Goal: Transaction & Acquisition: Purchase product/service

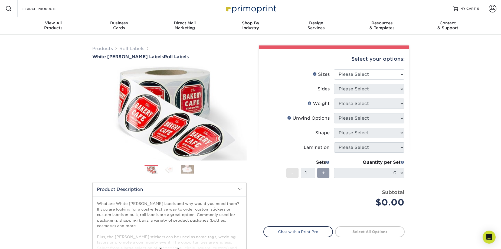
click at [355, 68] on div "Select your options:" at bounding box center [333, 59] width 141 height 21
click at [353, 74] on select "Please Select 1" x 1" 1" x 2" 1" x 2.5" 1" x 3" 1.5" x 1.5" 1.5" x 2.5" 1.5" x …" at bounding box center [369, 74] width 70 height 10
select select "1.00x2.00"
click at [334, 69] on select "Please Select 1" x 1" 1" x 2" 1" x 2.5" 1" x 3" 1.5" x 1.5" 1.5" x 2.5" 1.5" x …" at bounding box center [369, 74] width 70 height 10
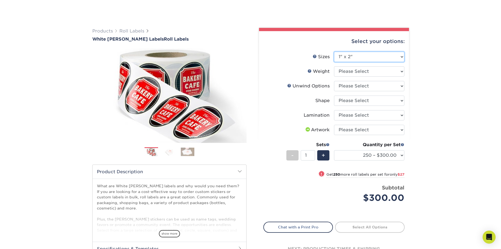
scroll to position [54, 0]
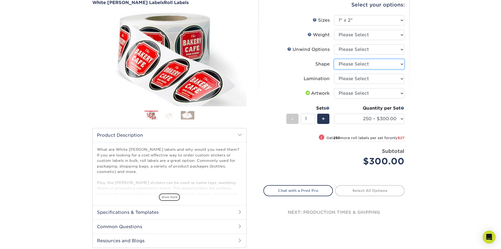
click at [383, 65] on select "Please Select Oval Rectangle" at bounding box center [369, 64] width 70 height 10
select select "3a88b762-68be-4bf8-9111-78ef7c97bde5"
click at [334, 59] on select "Please Select Oval Rectangle" at bounding box center [369, 64] width 70 height 10
click at [378, 53] on select "Please Select Not Important Off Top (Direction #1) Off Bottom (Direction #2) Of…" at bounding box center [369, 49] width 70 height 10
select select "8b1a0725-314d-43f7-9ebe-309d4b43d313"
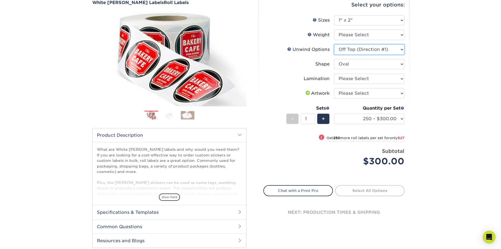
click at [334, 44] on select "Please Select Not Important Off Top (Direction #1) Off Bottom (Direction #2) Of…" at bounding box center [369, 49] width 70 height 10
click at [375, 93] on select "Please Select I will upload files I need a design - $50" at bounding box center [369, 93] width 70 height 10
select select "design"
click at [334, 88] on select "Please Select I will upload files I need a design - $50" at bounding box center [369, 93] width 70 height 10
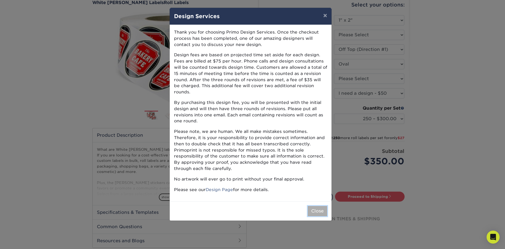
click at [316, 206] on button "Close" at bounding box center [317, 211] width 19 height 10
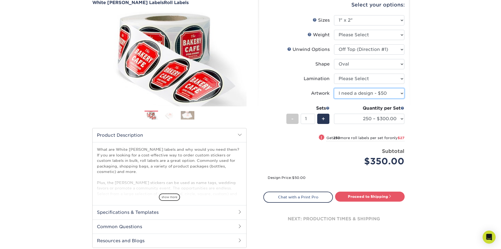
click at [386, 93] on select "Please Select I will upload files I need a design - $50" at bounding box center [369, 93] width 70 height 10
click at [439, 92] on div "Products Roll Labels White [PERSON_NAME] Labels Roll Labels Previous Next /" at bounding box center [250, 125] width 501 height 289
click at [351, 172] on li "Price per set $300.00 Subtotal $350.00 This product does not qualify for a disc…" at bounding box center [334, 165] width 133 height 34
click at [367, 198] on link "Proceed to Shipping" at bounding box center [370, 197] width 70 height 10
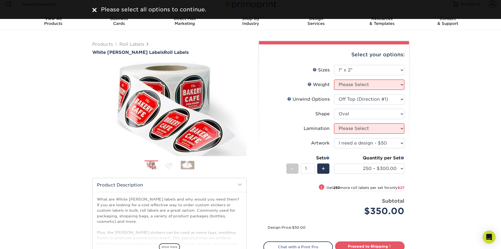
scroll to position [0, 0]
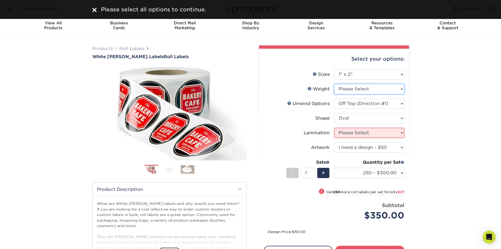
click at [367, 92] on select "Please Select WHBOPP" at bounding box center [369, 89] width 70 height 10
select select "WHBOPP"
click at [334, 84] on select "Please Select WHBOPP" at bounding box center [369, 89] width 70 height 10
select select "-1"
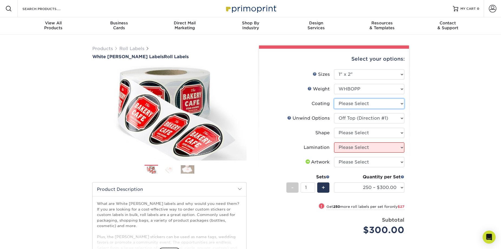
click at [361, 106] on select at bounding box center [369, 104] width 70 height 10
select select "3e7618de-abca-4bda-9f97-8b9129e913d8"
click at [334, 99] on select at bounding box center [369, 104] width 70 height 10
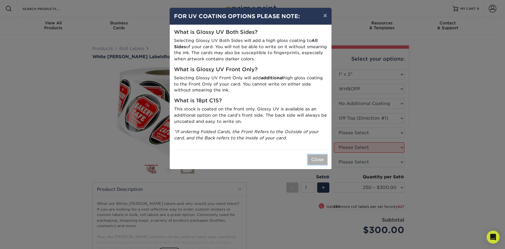
click at [316, 160] on button "Close" at bounding box center [317, 160] width 19 height 10
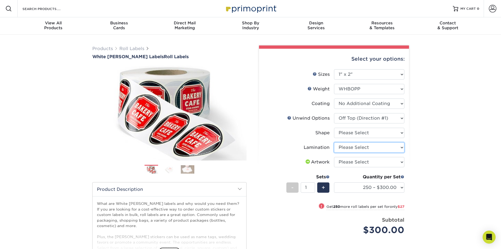
click at [350, 148] on select "Please Select No Lamination Silk" at bounding box center [369, 147] width 70 height 10
click at [334, 142] on select "Please Select No Lamination Silk" at bounding box center [369, 147] width 70 height 10
click at [357, 145] on select "Please Select No Lamination Silk" at bounding box center [369, 147] width 70 height 10
click at [334, 142] on select "Please Select No Lamination Silk" at bounding box center [369, 147] width 70 height 10
click at [365, 148] on select "Please Select No Lamination Silk" at bounding box center [369, 147] width 70 height 10
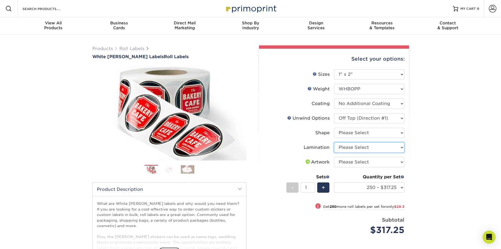
click at [334, 142] on select "Please Select No Lamination Silk" at bounding box center [369, 147] width 70 height 10
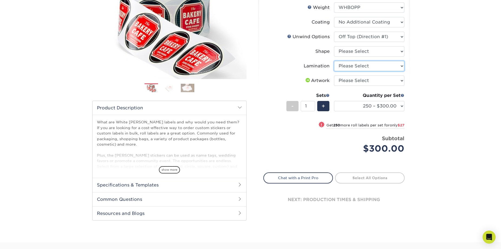
scroll to position [81, 0]
click at [371, 67] on select "Please Select No Lamination Silk" at bounding box center [369, 66] width 70 height 10
select select "eff8cfea-abf7-4cab-a64a-391be13b3076"
click at [334, 61] on select "Please Select No Lamination Silk" at bounding box center [369, 66] width 70 height 10
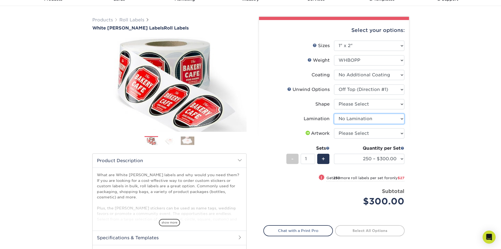
scroll to position [27, 0]
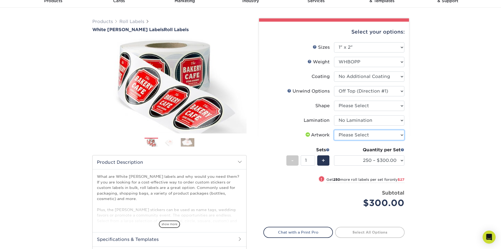
click at [358, 136] on select "Please Select I will upload files I need a design - $50" at bounding box center [369, 135] width 70 height 10
select select "upload"
click at [334, 130] on select "Please Select I will upload files I need a design - $50" at bounding box center [369, 135] width 70 height 10
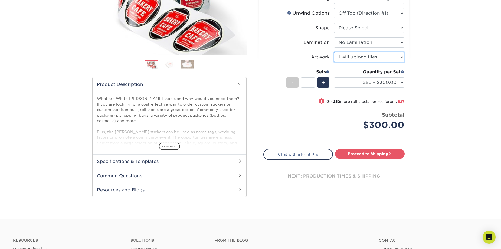
scroll to position [108, 0]
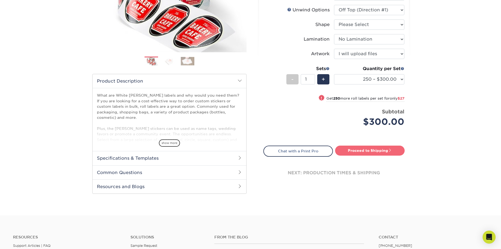
click at [386, 152] on link "Proceed to Shipping" at bounding box center [370, 151] width 70 height 10
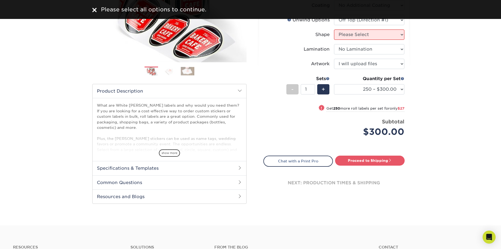
scroll to position [81, 0]
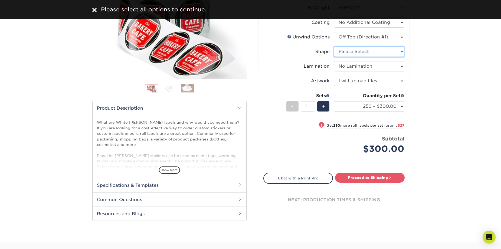
click at [363, 51] on select "Please Select Oval Rectangle" at bounding box center [369, 52] width 70 height 10
select select "3a88b762-68be-4bf8-9111-78ef7c97bde5"
click at [334, 47] on select "Please Select Oval Rectangle" at bounding box center [369, 52] width 70 height 10
click at [378, 181] on link "Proceed to Shipping" at bounding box center [370, 178] width 70 height 10
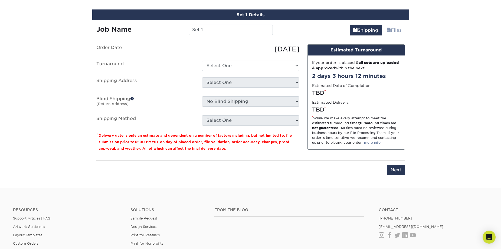
scroll to position [302, 0]
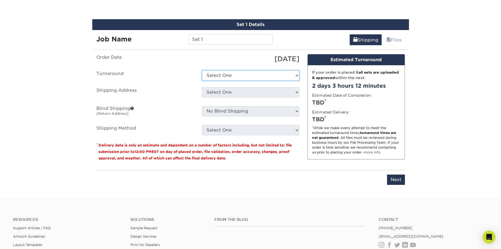
click at [244, 78] on select "Select One 2-4 Business Days Next Business Day (+$74.07)" at bounding box center [250, 75] width 97 height 10
select select "3ca449dd-f3de-4151-ae72-a053e2c5a9c4"
click at [202, 70] on select "Select One 2-4 Business Days Next Business Day (+$74.07)" at bounding box center [250, 75] width 97 height 10
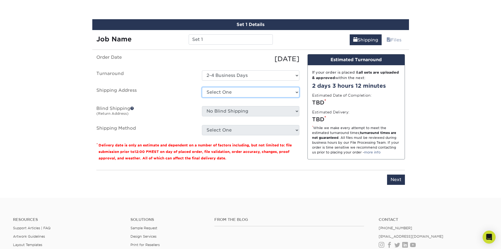
click at [256, 95] on select "Select One + Add New Address - Login" at bounding box center [250, 92] width 97 height 10
select select "newaddress"
click at [202, 87] on select "Select One + Add New Address - Login" at bounding box center [250, 92] width 97 height 10
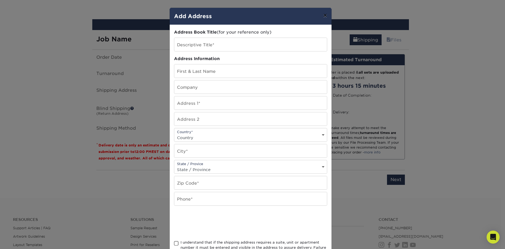
click at [324, 18] on button "×" at bounding box center [325, 15] width 12 height 15
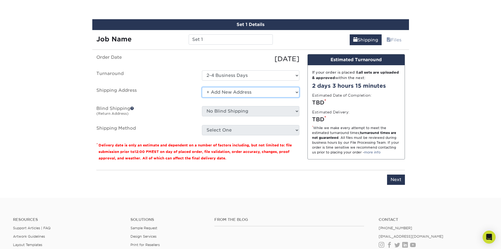
click at [236, 93] on select "Select One + Add New Address - Login" at bounding box center [250, 92] width 97 height 10
drag, startPoint x: 382, startPoint y: 198, endPoint x: 387, endPoint y: 194, distance: 6.6
click at [397, 182] on input "Next" at bounding box center [396, 180] width 18 height 10
type input "Next"
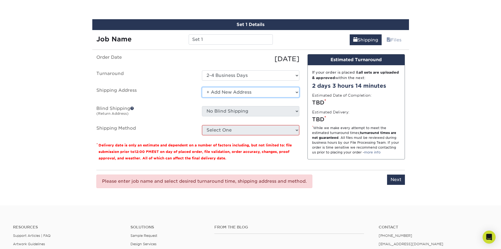
click at [242, 94] on select "Select One + Add New Address - Login" at bounding box center [250, 92] width 97 height 10
select select "-1"
click at [202, 87] on select "Select One + Add New Address - Login" at bounding box center [250, 92] width 97 height 10
click at [395, 39] on link "Files" at bounding box center [394, 39] width 22 height 11
click at [393, 41] on link "Files" at bounding box center [394, 39] width 22 height 11
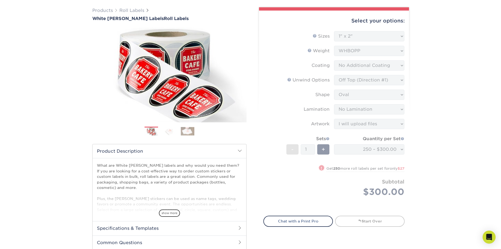
scroll to position [0, 0]
